Goal: Information Seeking & Learning: Learn about a topic

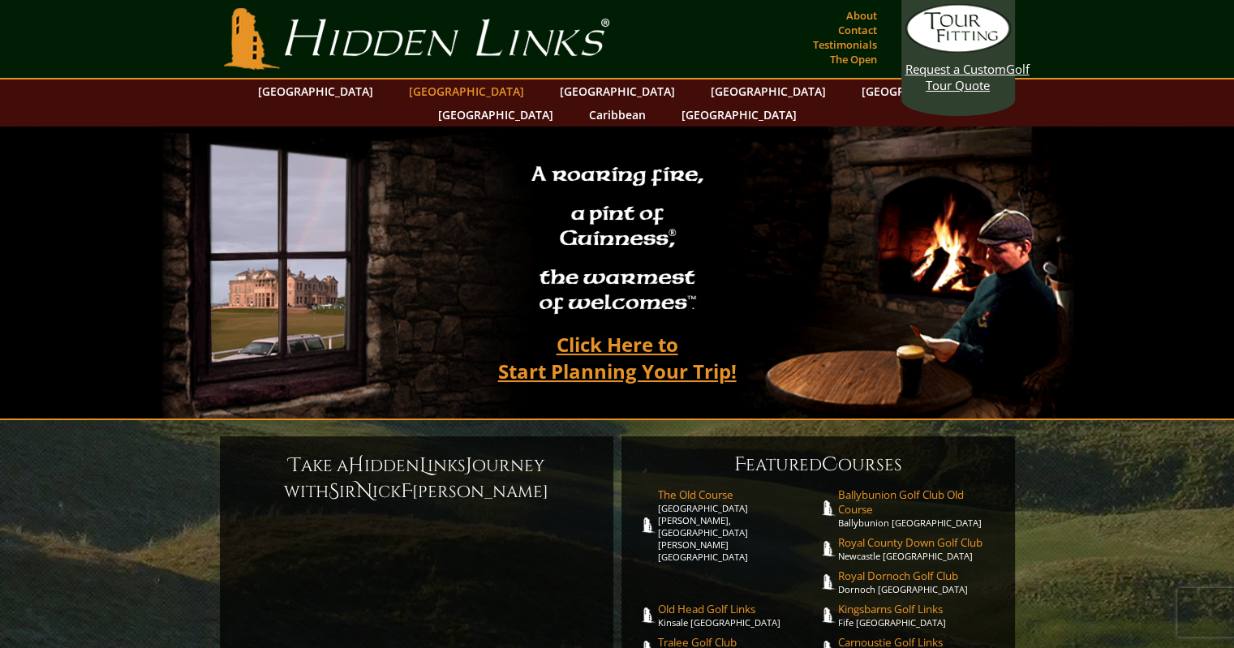
click at [449, 93] on link "[GEOGRAPHIC_DATA]" at bounding box center [466, 91] width 131 height 24
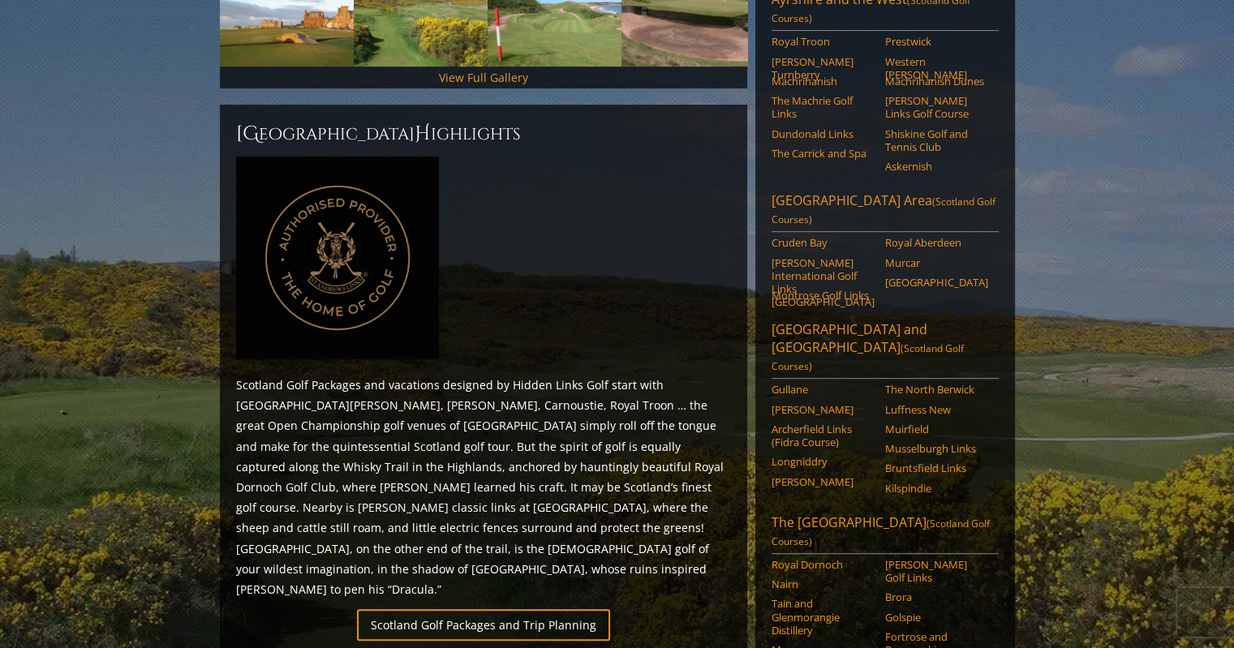
scroll to position [649, 0]
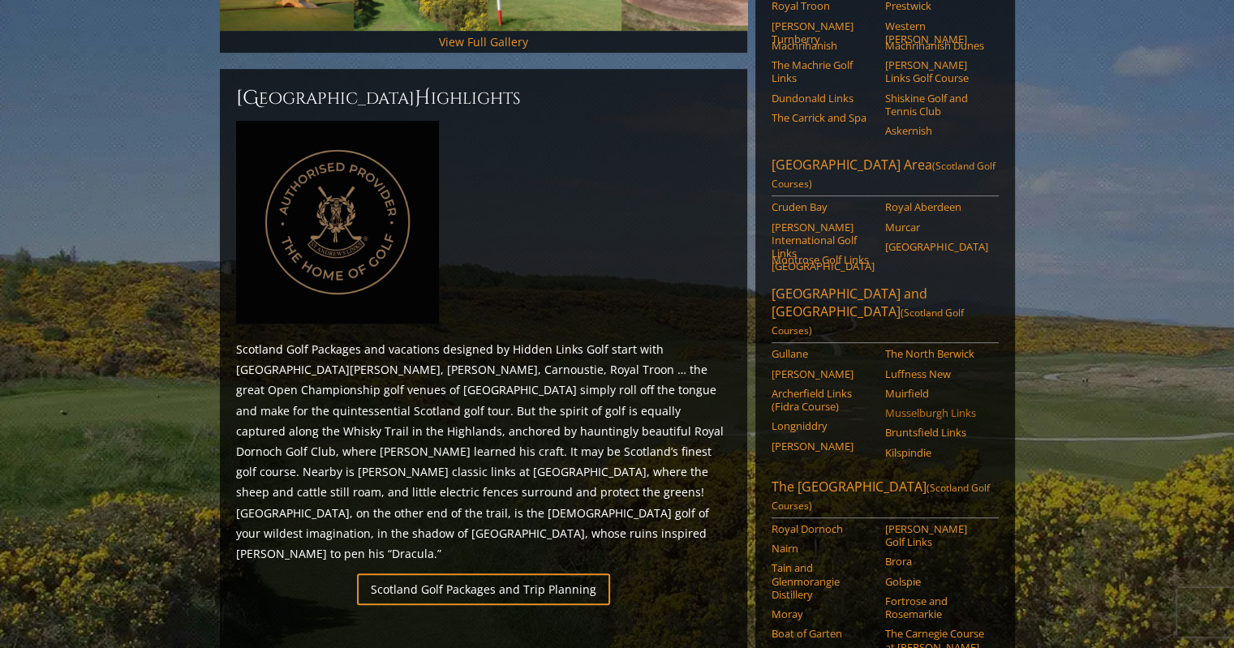
click at [907, 406] on link "Musselburgh Links" at bounding box center [936, 412] width 103 height 13
click at [909, 446] on link "Kilspindie" at bounding box center [936, 452] width 103 height 13
click at [933, 347] on link "The North Berwick" at bounding box center [936, 353] width 103 height 13
